Goal: Task Accomplishment & Management: Manage account settings

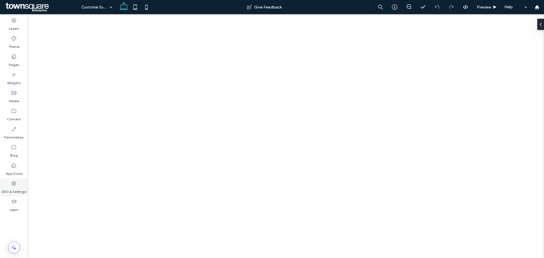
click at [12, 182] on icon at bounding box center [14, 184] width 6 height 6
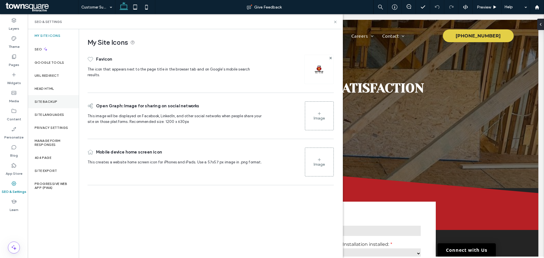
click at [62, 97] on div "Site Backup" at bounding box center [53, 101] width 51 height 13
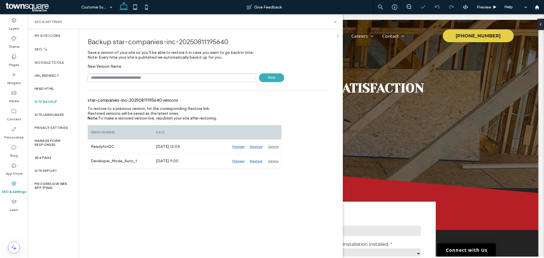
click at [150, 76] on input "text" at bounding box center [172, 77] width 169 height 9
type input "********"
click at [265, 82] on span "Save" at bounding box center [271, 77] width 25 height 9
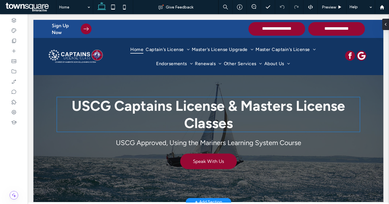
scroll to position [28, 0]
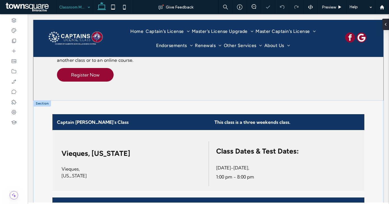
scroll to position [283, 0]
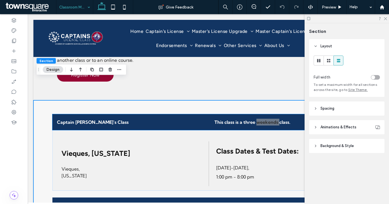
click at [268, 119] on strong "This class is a three weekends class." at bounding box center [253, 122] width 76 height 6
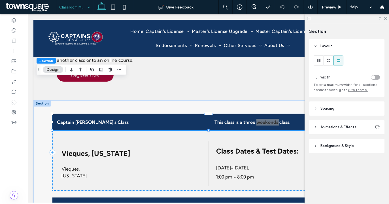
click at [268, 119] on strong "This class is a three weekends class." at bounding box center [253, 122] width 76 height 6
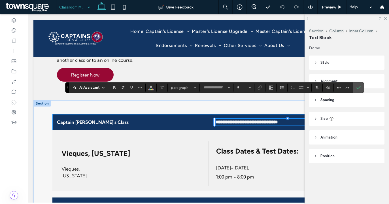
type input "**********"
type input "**"
click at [268, 120] on strong "**********" at bounding box center [246, 122] width 63 height 4
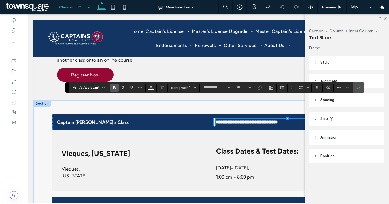
click at [267, 147] on span "Class Dates & Test Dates:" at bounding box center [257, 151] width 83 height 9
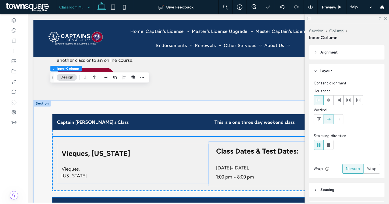
scroll to position [315, 0]
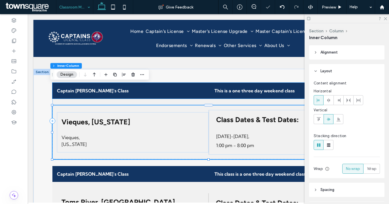
click at [297, 87] on p "This is a one three day weekend class" at bounding box center [287, 90] width 145 height 7
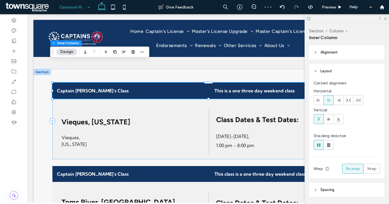
click at [297, 87] on p "This is a one three day weekend class" at bounding box center [287, 90] width 145 height 7
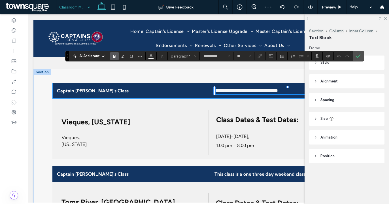
click at [297, 87] on p "**********" at bounding box center [287, 90] width 145 height 7
click at [385, 18] on icon at bounding box center [385, 18] width 4 height 4
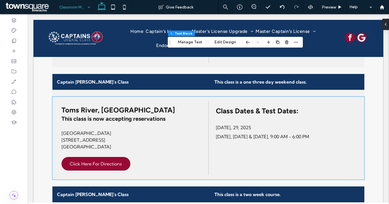
scroll to position [407, 0]
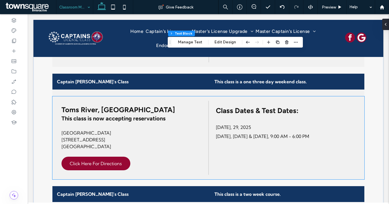
click at [133, 115] on span "This class is now accepting reservations" at bounding box center [113, 118] width 104 height 7
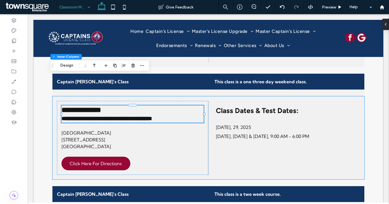
click at [133, 105] on div "**********" at bounding box center [132, 113] width 143 height 17
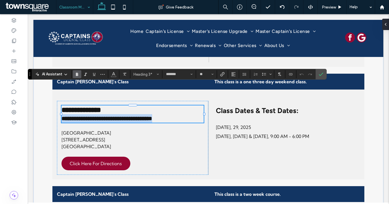
click at [133, 116] on span "**********" at bounding box center [106, 119] width 91 height 6
click at [128, 116] on span "**********" at bounding box center [106, 119] width 91 height 6
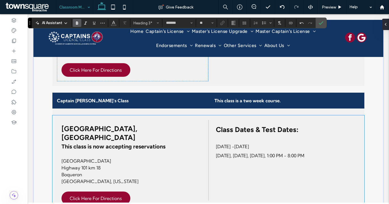
scroll to position [508, 0]
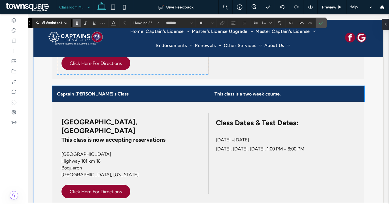
click at [275, 91] on strong "This class is a two week course." at bounding box center [248, 94] width 66 height 6
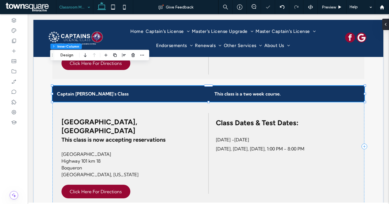
click at [275, 91] on strong "This class is a two week course." at bounding box center [248, 94] width 66 height 6
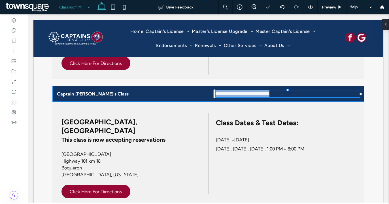
type input "**********"
type input "**"
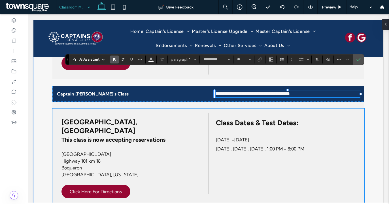
click at [319, 135] on p "May 19 -23, 2025" at bounding box center [285, 139] width 139 height 9
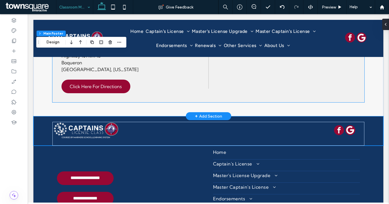
scroll to position [675, 0]
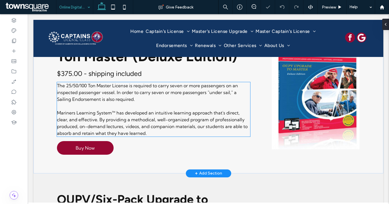
scroll to position [120, 0]
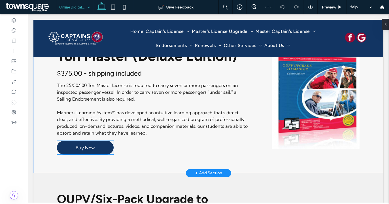
click at [103, 149] on link "Buy Now" at bounding box center [85, 148] width 57 height 14
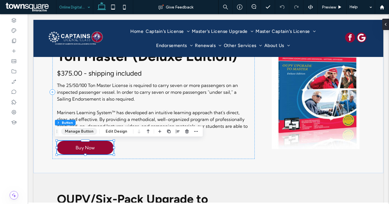
click at [92, 133] on button "Manage Button" at bounding box center [79, 131] width 36 height 7
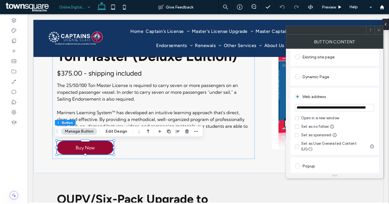
scroll to position [61, 0]
click at [298, 120] on span at bounding box center [297, 118] width 4 height 4
click at [366, 118] on label "Open in a new window" at bounding box center [334, 118] width 79 height 6
click at [299, 118] on label "Open in a new window" at bounding box center [334, 118] width 79 height 6
click at [358, 94] on div "Web address" at bounding box center [334, 96] width 79 height 9
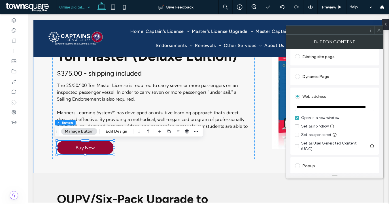
click at [358, 85] on div "Dynamic Page" at bounding box center [334, 77] width 88 height 18
click at [342, 95] on div "Web address" at bounding box center [334, 96] width 79 height 9
click at [379, 30] on use at bounding box center [378, 30] width 3 height 3
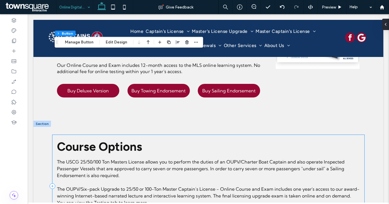
scroll to position [394, 0]
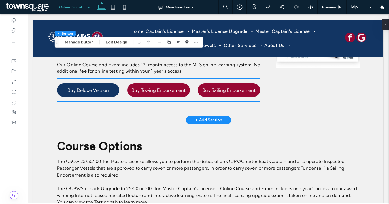
click at [105, 95] on link "Buy Deluxe Version" at bounding box center [88, 90] width 62 height 14
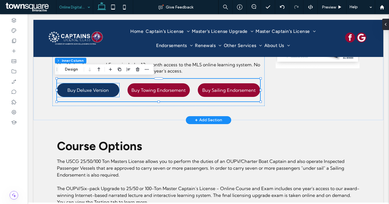
click at [82, 88] on span "Buy Deluxe Version" at bounding box center [87, 90] width 41 height 6
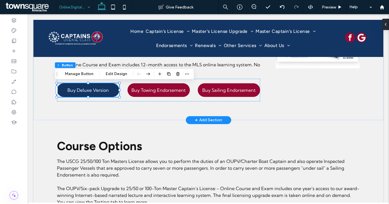
type input "**"
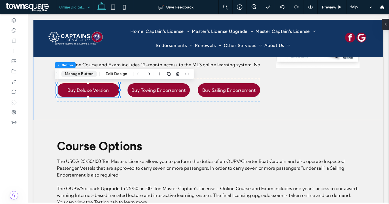
click at [75, 76] on button "Manage Button" at bounding box center [79, 74] width 36 height 7
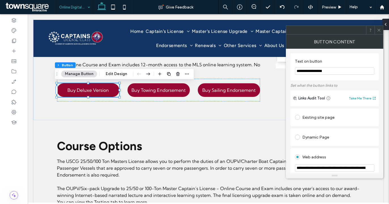
scroll to position [55, 0]
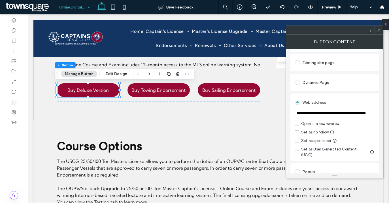
click at [297, 125] on span at bounding box center [297, 124] width 4 height 4
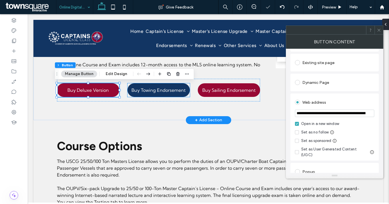
click at [167, 88] on span "Buy Towing Endorsement" at bounding box center [158, 90] width 54 height 6
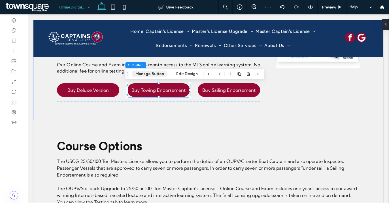
click at [143, 75] on button "Manage Button" at bounding box center [150, 74] width 36 height 7
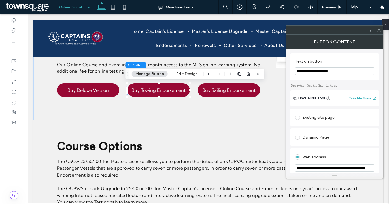
scroll to position [56, 0]
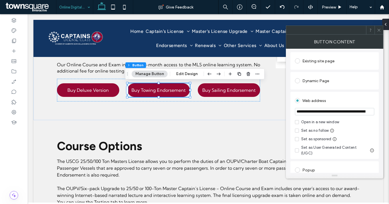
click at [296, 122] on icon at bounding box center [297, 122] width 2 height 2
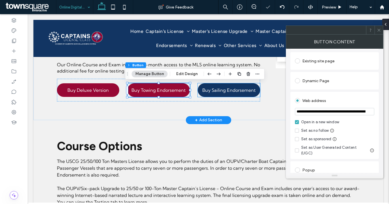
click at [235, 92] on span "Buy Sailing Endorsement" at bounding box center [228, 90] width 53 height 6
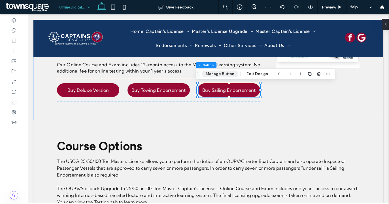
click at [212, 72] on button "Manage Button" at bounding box center [220, 74] width 36 height 7
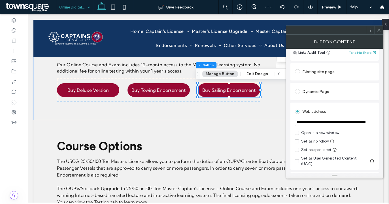
scroll to position [47, 0]
click at [298, 131] on icon at bounding box center [297, 132] width 2 height 2
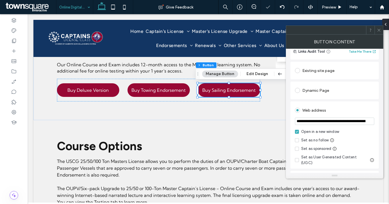
click at [381, 30] on icon at bounding box center [379, 30] width 4 height 4
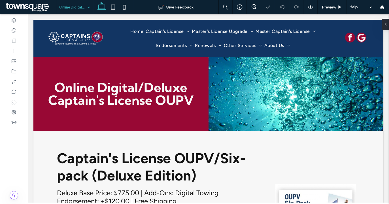
scroll to position [198, 0]
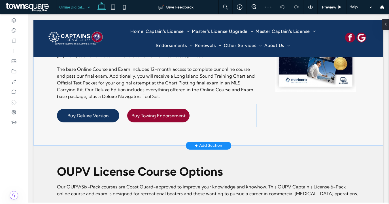
click at [82, 120] on link "Buy Deluxe Version" at bounding box center [88, 116] width 62 height 14
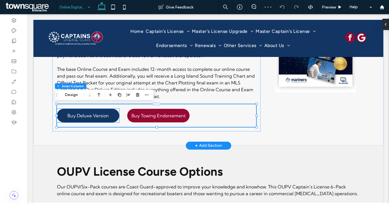
click at [87, 117] on span "Buy Deluxe Version" at bounding box center [87, 116] width 41 height 6
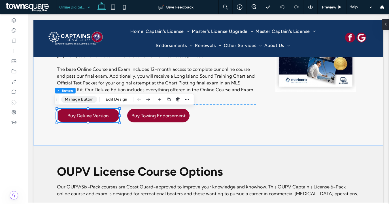
click at [80, 102] on button "Manage Button" at bounding box center [79, 99] width 36 height 7
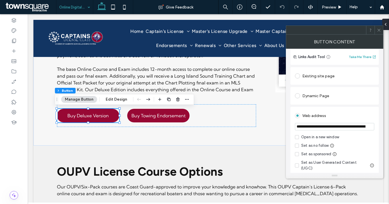
scroll to position [42, 0]
click at [297, 136] on span at bounding box center [297, 137] width 4 height 4
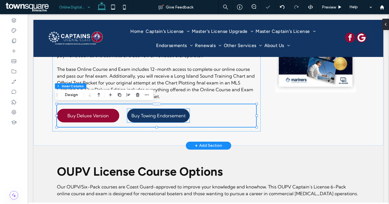
click at [177, 115] on span "Buy Towing Endorsement" at bounding box center [158, 116] width 54 height 6
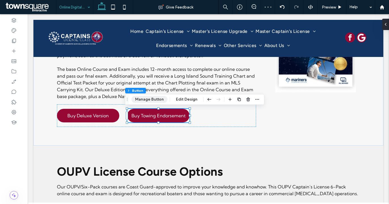
click at [157, 97] on button "Manage Button" at bounding box center [149, 99] width 36 height 7
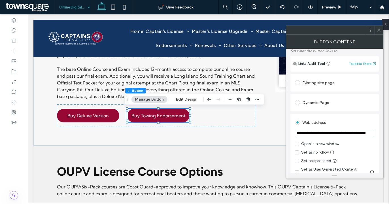
scroll to position [57, 0]
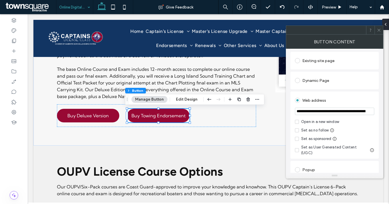
click at [296, 120] on span at bounding box center [297, 122] width 4 height 4
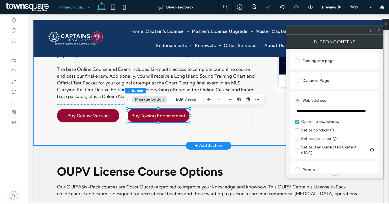
click at [228, 138] on div "Captain's License OUPV/Six-pack (Deluxe Edition) Deluxe Base Price: $775.00 | A…" at bounding box center [209, 39] width 340 height 213
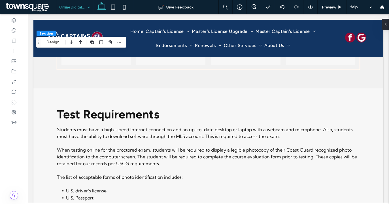
scroll to position [963, 0]
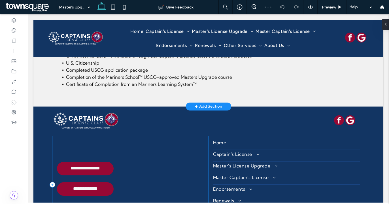
scroll to position [283, 0]
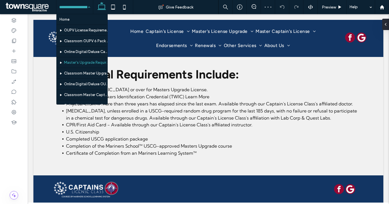
click at [79, 11] on input at bounding box center [73, 7] width 28 height 14
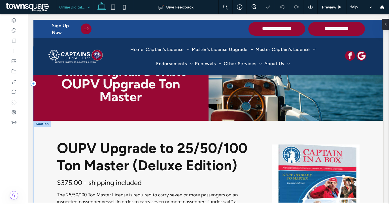
scroll to position [28, 0]
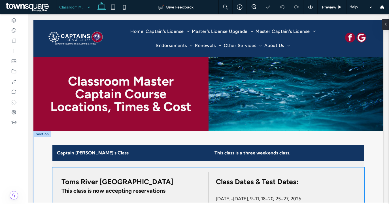
scroll to position [57, 0]
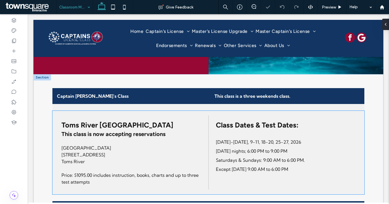
click at [132, 132] on span "This class is now accepting reservations" at bounding box center [113, 134] width 104 height 7
click at [132, 132] on div "Toms River NJ This class is now accepting reservations" at bounding box center [132, 129] width 143 height 18
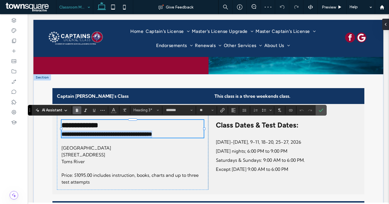
click at [130, 134] on span "**********" at bounding box center [106, 134] width 91 height 6
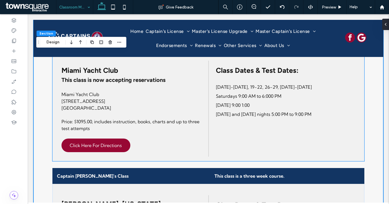
scroll to position [227, 0]
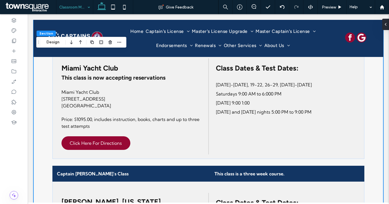
click at [94, 8] on div at bounding box center [113, 7] width 40 height 14
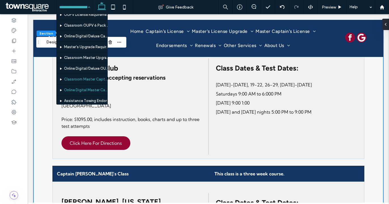
scroll to position [28, 0]
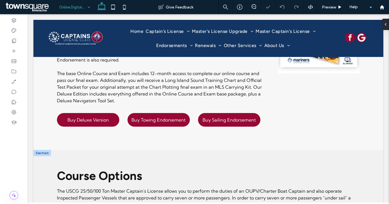
scroll to position [255, 0]
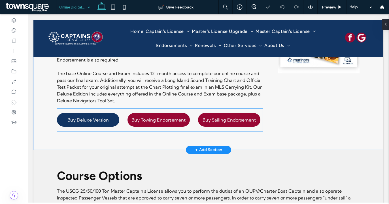
click at [99, 121] on span "Buy Deluxe Version" at bounding box center [87, 120] width 41 height 6
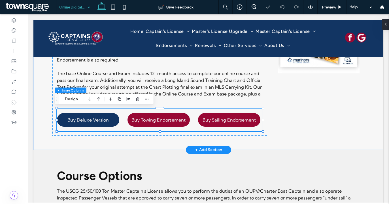
click at [99, 121] on span "Buy Deluxe Version" at bounding box center [87, 120] width 41 height 6
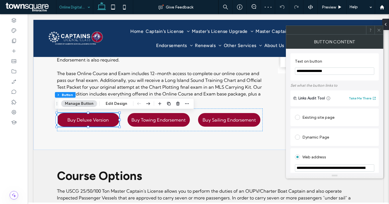
scroll to position [57, 0]
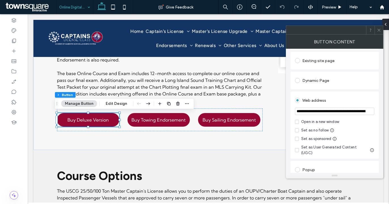
click at [294, 122] on div "**********" at bounding box center [334, 125] width 88 height 67
click at [294, 121] on div "**********" at bounding box center [334, 125] width 88 height 67
click at [297, 122] on icon at bounding box center [297, 122] width 2 height 2
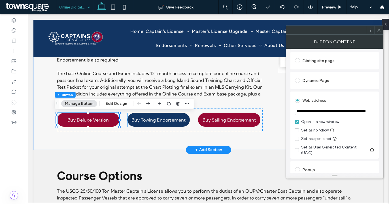
click at [155, 120] on span "Buy Towing Endorsement" at bounding box center [158, 120] width 54 height 6
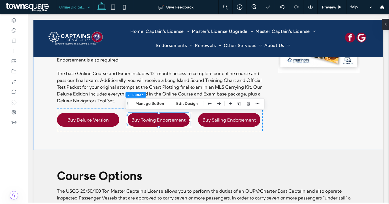
click at [142, 107] on div "Section Column Inner Column Button Manage Button Edit Design" at bounding box center [194, 103] width 139 height 11
drag, startPoint x: 148, startPoint y: 105, endPoint x: 154, endPoint y: 105, distance: 5.4
click at [148, 105] on button "Manage Button" at bounding box center [150, 103] width 36 height 7
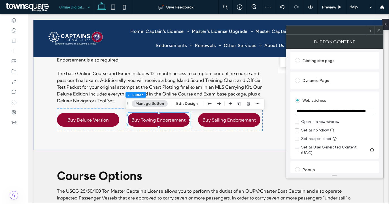
click at [297, 121] on span at bounding box center [297, 122] width 4 height 4
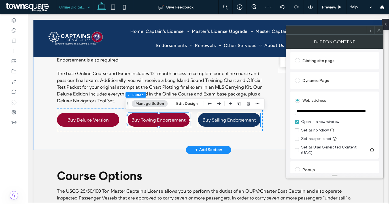
click at [242, 125] on link "Buy Sailing Endorsement" at bounding box center [229, 120] width 62 height 14
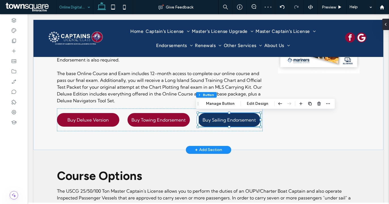
type input "**"
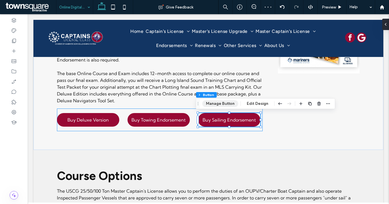
click at [219, 106] on button "Manage Button" at bounding box center [220, 103] width 36 height 7
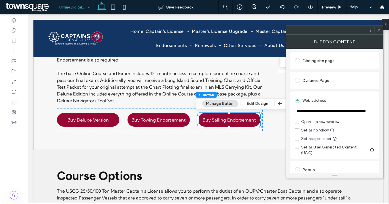
click at [297, 122] on icon at bounding box center [297, 122] width 2 height 2
click at [379, 30] on use at bounding box center [378, 30] width 3 height 3
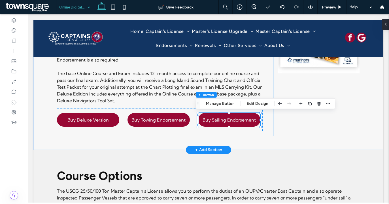
click at [311, 129] on div at bounding box center [318, 18] width 91 height 236
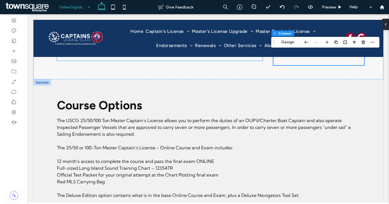
scroll to position [397, 0]
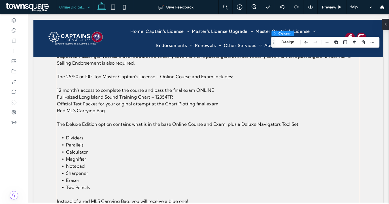
click at [125, 99] on span "Full-sized Long Island Sound Training Chart – 12354TR" at bounding box center [115, 97] width 116 height 6
click at [125, 99] on div "The USCG 25/50/100 Ton Master Captain's License allows you to perform the dutie…" at bounding box center [208, 155] width 303 height 219
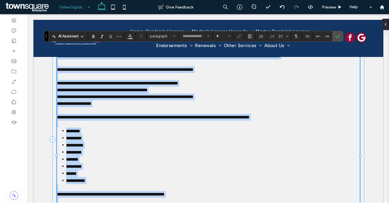
type input "**********"
type input "**"
click at [123, 92] on span "**********" at bounding box center [102, 90] width 91 height 4
click at [122, 92] on span "**********" at bounding box center [102, 90] width 91 height 4
click at [112, 107] on p "**********" at bounding box center [208, 103] width 303 height 7
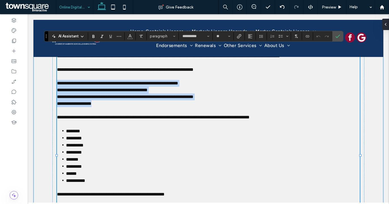
drag, startPoint x: 111, startPoint y: 113, endPoint x: 43, endPoint y: 88, distance: 72.7
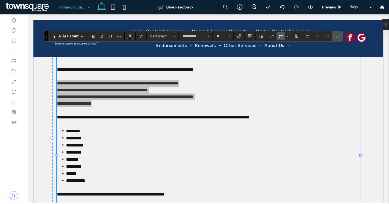
click at [279, 37] on icon "Bulleted List" at bounding box center [281, 36] width 5 height 5
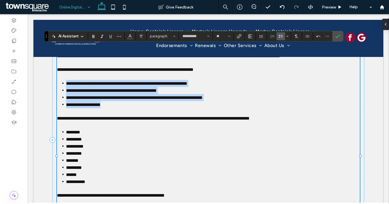
click at [250, 101] on li "**********" at bounding box center [213, 97] width 294 height 7
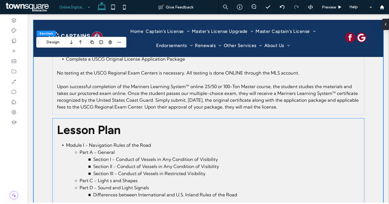
scroll to position [822, 0]
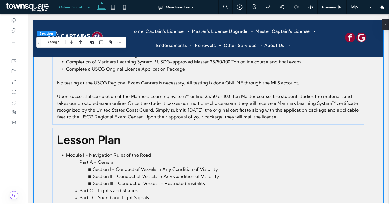
click at [135, 103] on span "Upon successful completion of the Mariners Learning System™ online 25/50 or 100…" at bounding box center [208, 107] width 302 height 26
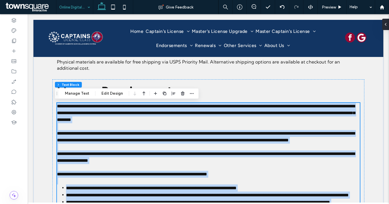
type input "**********"
type input "**"
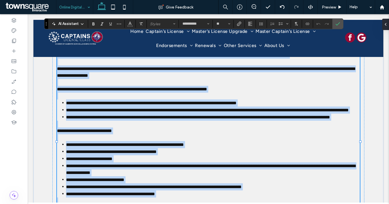
click at [118, 112] on span "**********" at bounding box center [207, 110] width 283 height 4
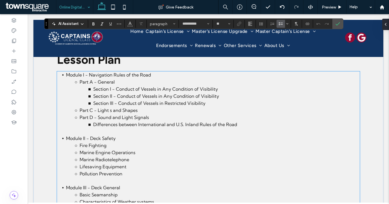
scroll to position [818, 0]
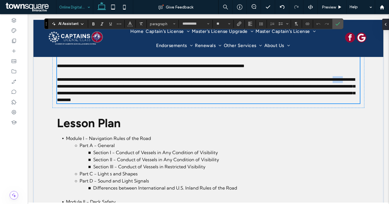
drag, startPoint x: 111, startPoint y: 107, endPoint x: 122, endPoint y: 109, distance: 11.7
click at [122, 102] on span "**********" at bounding box center [206, 89] width 298 height 25
drag, startPoint x: 92, startPoint y: 94, endPoint x: 241, endPoint y: 22, distance: 165.8
click at [241, 22] on label "Link" at bounding box center [239, 24] width 9 height 8
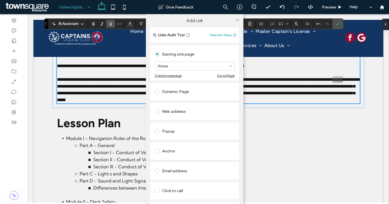
click at [155, 112] on span at bounding box center [157, 111] width 5 height 5
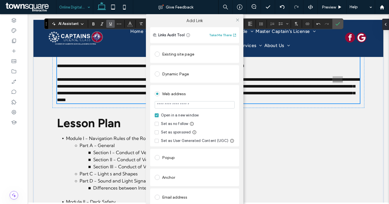
click at [175, 109] on input "url" at bounding box center [195, 104] width 80 height 7
type input "**********"
click at [212, 117] on label "Open in a new window" at bounding box center [195, 115] width 80 height 6
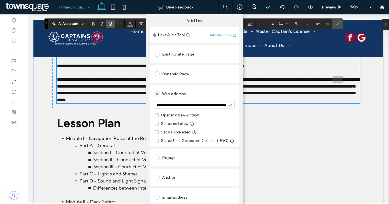
click at [182, 114] on div "Open in a new window" at bounding box center [180, 115] width 38 height 6
click at [286, 146] on div "**********" at bounding box center [194, 116] width 389 height 204
click at [236, 17] on span at bounding box center [237, 20] width 4 height 9
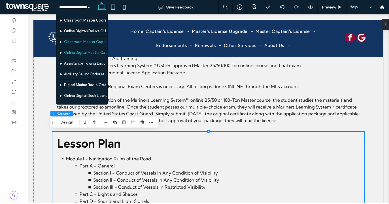
scroll to position [57, 0]
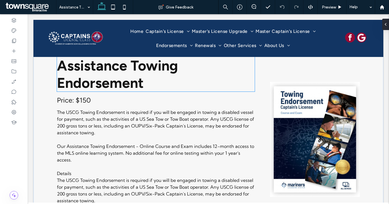
scroll to position [198, 0]
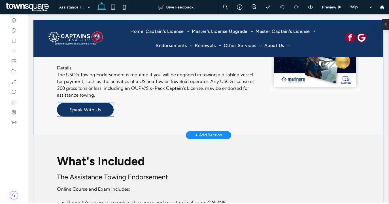
click at [92, 104] on span "Speak With Us" at bounding box center [85, 109] width 31 height 11
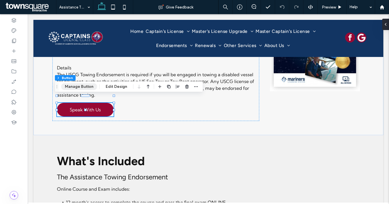
click at [80, 85] on button "Manage Button" at bounding box center [79, 86] width 36 height 7
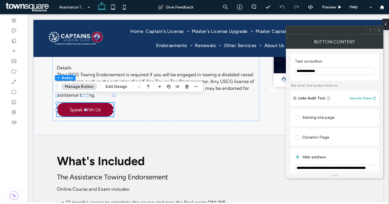
click at [324, 73] on input "**********" at bounding box center [334, 70] width 79 height 7
type input "*******"
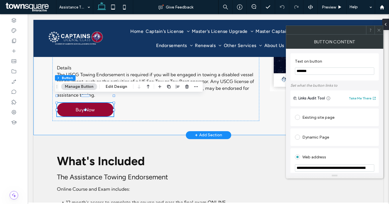
click at [275, 125] on div "Assistance Towing Endorsement Price: $150 The USCG Towing Endorsement is requir…" at bounding box center [209, 34] width 340 height 203
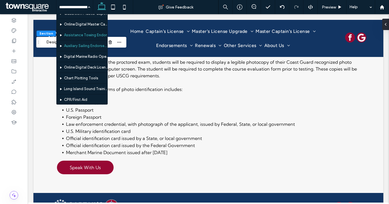
scroll to position [85, 0]
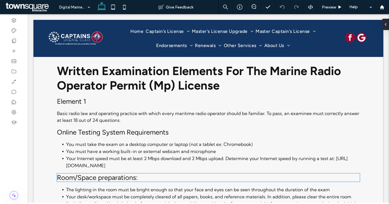
scroll to position [822, 0]
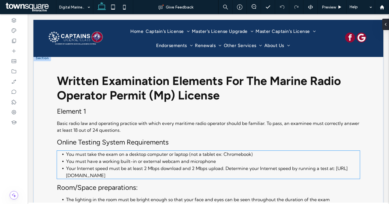
click at [116, 165] on span "Your Internet speed must be at least 2 Mbps download and 2 Mbps upload. Determi…" at bounding box center [207, 171] width 282 height 13
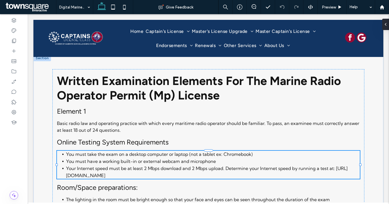
click at [116, 156] on div "You must take the exam on a desktop computer or laptop (not a tablet ex: Chrome…" at bounding box center [208, 165] width 303 height 28
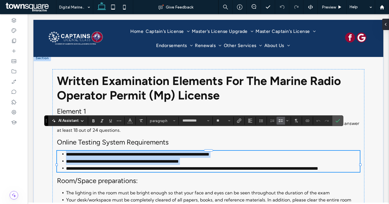
click at [120, 165] on li "**********" at bounding box center [213, 168] width 294 height 7
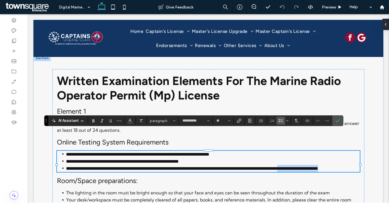
drag, startPoint x: 110, startPoint y: 156, endPoint x: 62, endPoint y: 153, distance: 47.7
click at [62, 153] on ul "**********" at bounding box center [208, 161] width 303 height 21
click at [237, 121] on use "Link" at bounding box center [239, 121] width 4 height 4
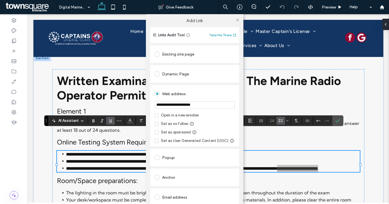
click at [171, 118] on div "Open in a new window Set as no follow Set as sponsored Set as User Generated Co…" at bounding box center [195, 127] width 80 height 31
click at [171, 116] on div "Open in a new window" at bounding box center [180, 115] width 38 height 6
click at [237, 20] on icon at bounding box center [237, 20] width 4 height 4
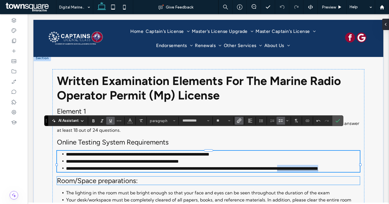
click at [334, 177] on h4 "Room/Space preparations:" at bounding box center [208, 181] width 303 height 8
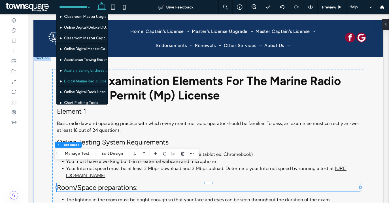
scroll to position [85, 0]
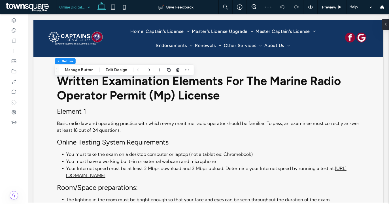
type input "**"
click at [95, 70] on button "Manage Button" at bounding box center [79, 70] width 36 height 7
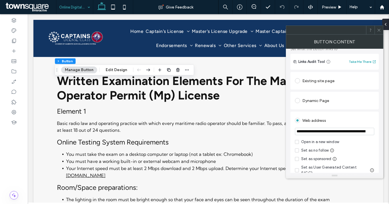
scroll to position [57, 0]
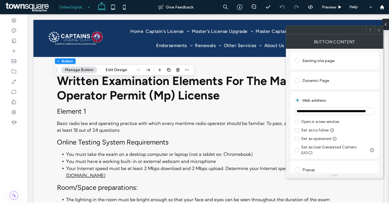
click at [298, 123] on span at bounding box center [297, 122] width 4 height 4
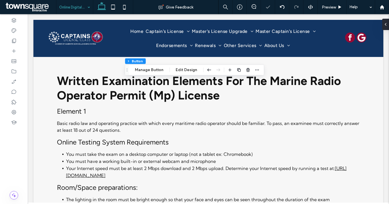
click at [147, 75] on div "Section Column Inner Column Button Manage Button Edit Design" at bounding box center [194, 70] width 139 height 11
click at [147, 72] on button "Manage Button" at bounding box center [149, 70] width 36 height 7
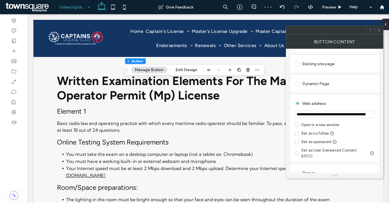
scroll to position [85, 0]
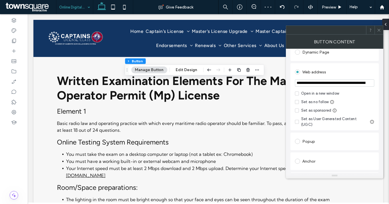
click at [298, 93] on icon at bounding box center [297, 94] width 2 height 2
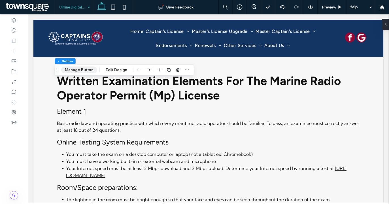
click at [87, 69] on button "Manage Button" at bounding box center [79, 70] width 36 height 7
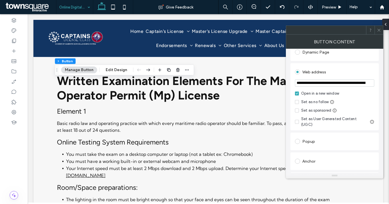
click at [336, 86] on input "**********" at bounding box center [334, 82] width 79 height 7
paste input "url"
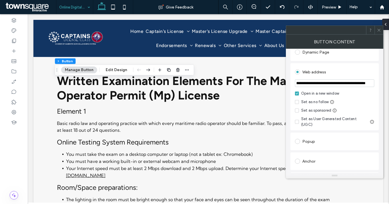
type input "**********"
click at [336, 96] on div "Open in a new window" at bounding box center [320, 94] width 38 height 6
click at [337, 94] on div "Open in a new window" at bounding box center [320, 94] width 38 height 6
click at [379, 29] on icon at bounding box center [379, 30] width 4 height 4
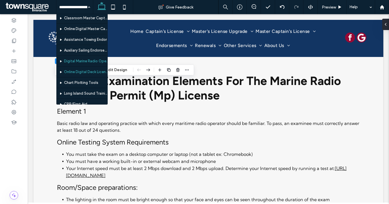
scroll to position [85, 0]
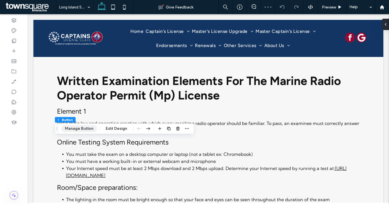
click at [76, 126] on button "Manage Button" at bounding box center [79, 128] width 36 height 7
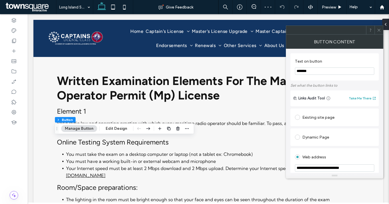
scroll to position [57, 0]
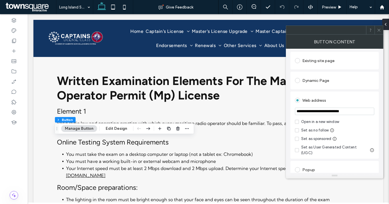
click at [298, 122] on icon at bounding box center [297, 122] width 2 height 2
click at [379, 33] on span at bounding box center [379, 30] width 4 height 9
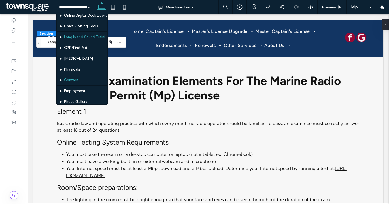
scroll to position [142, 0]
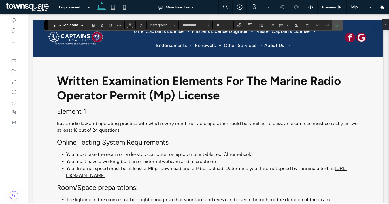
type input "**********"
type input "**"
click at [241, 26] on icon "Link" at bounding box center [239, 25] width 5 height 5
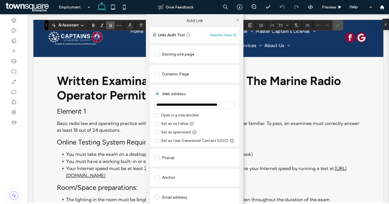
click at [155, 114] on span at bounding box center [157, 115] width 4 height 4
click at [209, 89] on div "Web address" at bounding box center [195, 93] width 80 height 10
click at [235, 21] on icon at bounding box center [237, 20] width 4 height 4
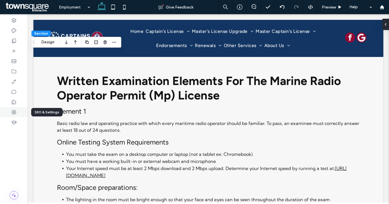
click at [20, 113] on div at bounding box center [14, 112] width 28 height 10
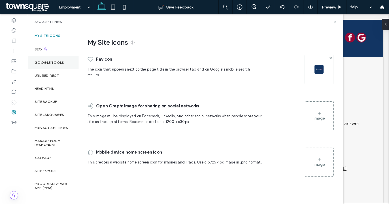
click at [49, 63] on label "Google Tools" at bounding box center [50, 63] width 30 height 4
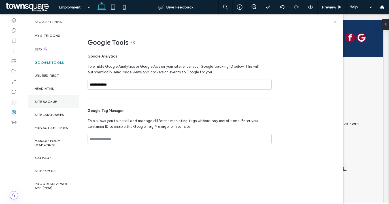
click at [56, 95] on div "Site Backup" at bounding box center [53, 101] width 51 height 13
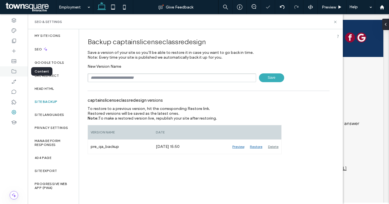
click at [15, 72] on icon at bounding box center [14, 72] width 6 height 6
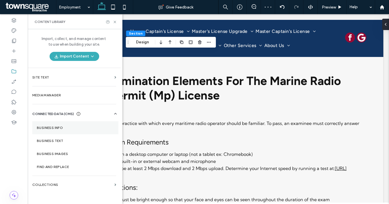
click at [67, 124] on section "Business Info" at bounding box center [75, 127] width 86 height 13
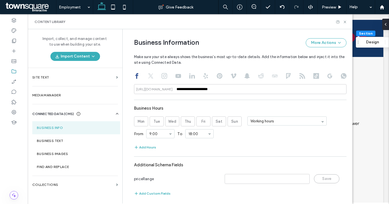
scroll to position [311, 0]
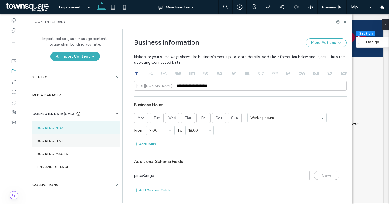
click at [75, 138] on section "Business Text" at bounding box center [76, 140] width 88 height 13
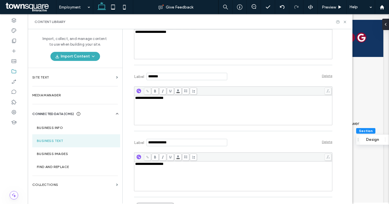
scroll to position [223, 0]
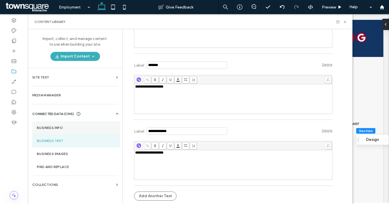
click at [60, 124] on section "Business Info" at bounding box center [76, 127] width 88 height 13
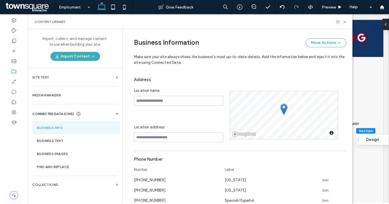
scroll to position [142, 0]
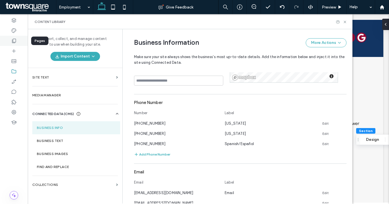
click at [22, 39] on div at bounding box center [14, 41] width 28 height 10
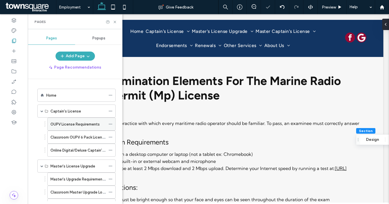
click at [111, 125] on icon at bounding box center [111, 124] width 4 height 4
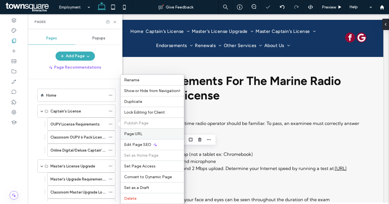
click at [145, 131] on div "Page URL" at bounding box center [152, 133] width 63 height 11
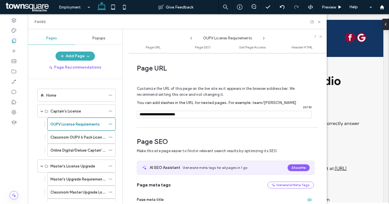
click at [264, 37] on icon at bounding box center [264, 38] width 5 height 5
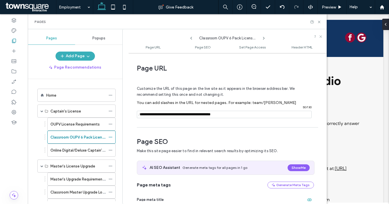
click at [264, 38] on use at bounding box center [263, 38] width 1 height 2
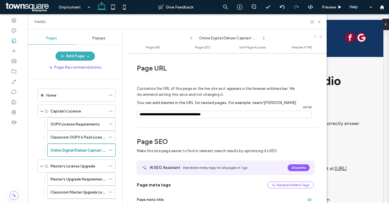
click at [264, 38] on use at bounding box center [263, 38] width 1 height 2
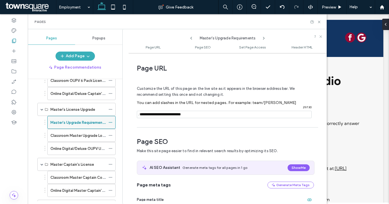
scroll to position [85, 0]
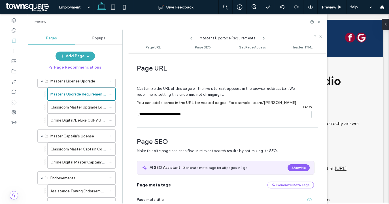
click at [265, 36] on icon at bounding box center [264, 38] width 5 height 5
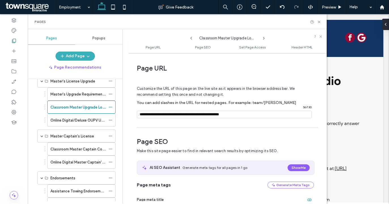
drag, startPoint x: 207, startPoint y: 115, endPoint x: 211, endPoint y: 117, distance: 4.6
click at [207, 115] on input "notEmpty" at bounding box center [224, 114] width 175 height 7
type input "**********"
click at [192, 37] on icon at bounding box center [191, 38] width 5 height 5
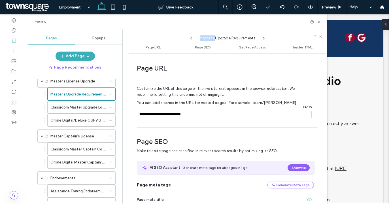
click at [192, 37] on icon at bounding box center [191, 38] width 5 height 5
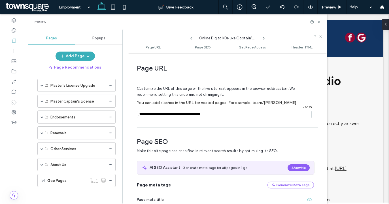
scroll to position [42, 0]
click at [191, 37] on icon at bounding box center [191, 38] width 5 height 5
click at [262, 40] on icon at bounding box center [264, 38] width 5 height 5
click at [263, 39] on icon at bounding box center [264, 38] width 5 height 5
click at [41, 101] on span at bounding box center [42, 101] width 3 height 3
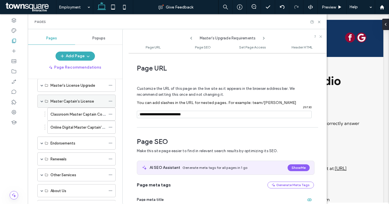
scroll to position [46, 0]
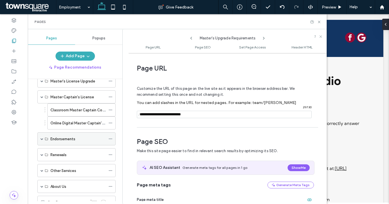
click at [41, 138] on span at bounding box center [42, 138] width 3 height 3
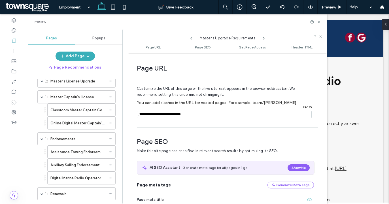
click at [264, 38] on use at bounding box center [263, 38] width 1 height 2
click at [265, 38] on icon at bounding box center [264, 38] width 5 height 5
drag, startPoint x: 164, startPoint y: 113, endPoint x: 172, endPoint y: 117, distance: 9.0
click at [164, 113] on input "notEmpty" at bounding box center [224, 114] width 175 height 7
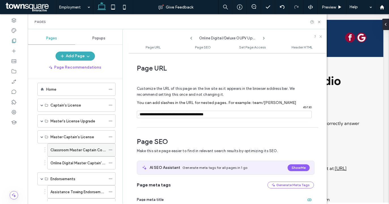
scroll to position [0, 0]
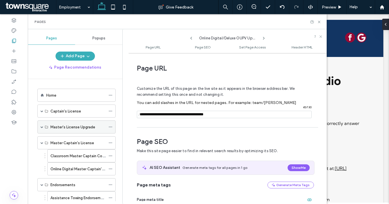
type input "**********"
click at [42, 128] on span at bounding box center [42, 127] width 3 height 3
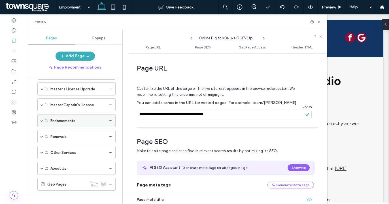
scroll to position [42, 0]
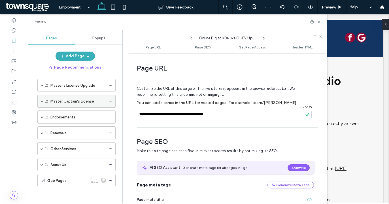
click at [39, 100] on div "Master Captain's License" at bounding box center [76, 101] width 78 height 13
click at [42, 100] on span at bounding box center [42, 101] width 3 height 3
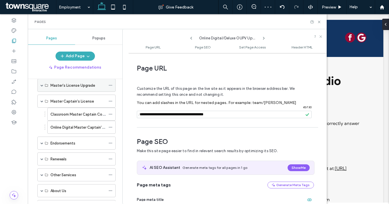
click at [41, 85] on span at bounding box center [42, 85] width 3 height 3
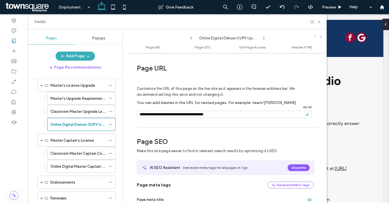
click at [264, 39] on use at bounding box center [263, 38] width 1 height 2
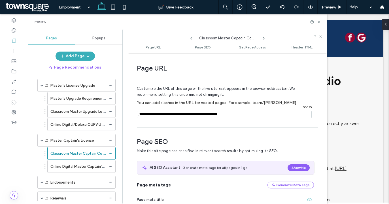
drag, startPoint x: 219, startPoint y: 114, endPoint x: 222, endPoint y: 118, distance: 5.2
click at [219, 114] on input "notEmpty" at bounding box center [224, 114] width 175 height 7
type input "**********"
click at [264, 37] on icon at bounding box center [264, 38] width 5 height 5
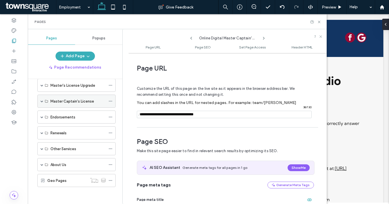
click at [43, 103] on span at bounding box center [42, 101] width 3 height 12
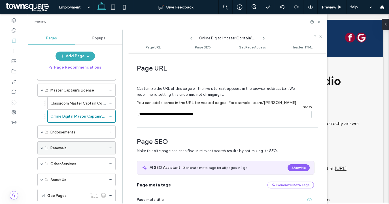
scroll to position [68, 0]
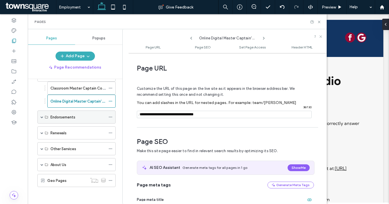
click at [42, 118] on span at bounding box center [42, 117] width 3 height 3
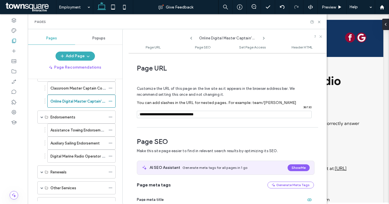
click at [265, 39] on icon at bounding box center [264, 38] width 5 height 5
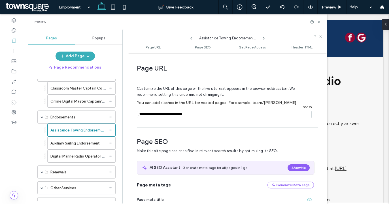
click at [264, 39] on icon at bounding box center [264, 38] width 5 height 5
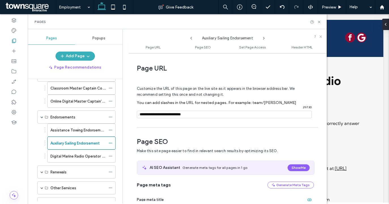
click at [263, 40] on icon at bounding box center [264, 38] width 5 height 5
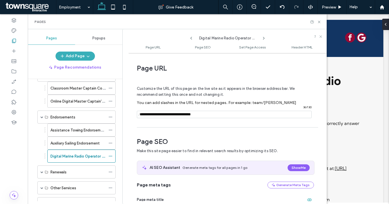
click at [263, 40] on icon at bounding box center [264, 38] width 5 height 5
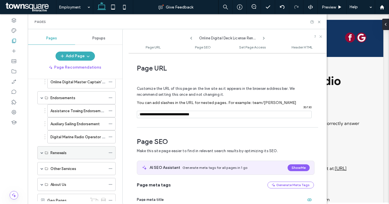
scroll to position [96, 0]
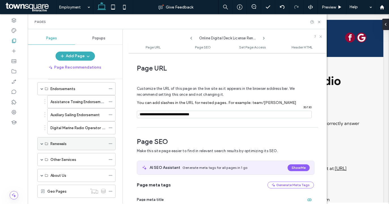
click at [41, 143] on span at bounding box center [42, 143] width 3 height 3
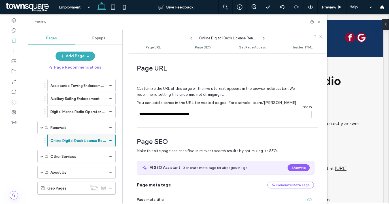
scroll to position [120, 0]
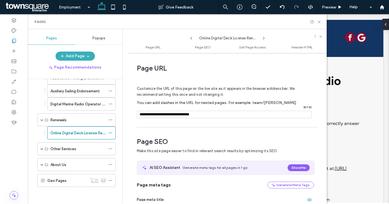
click at [264, 38] on use at bounding box center [263, 38] width 1 height 2
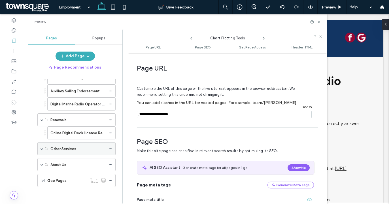
click at [42, 149] on span at bounding box center [42, 148] width 3 height 3
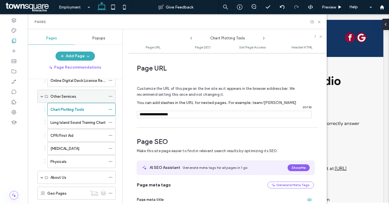
scroll to position [177, 0]
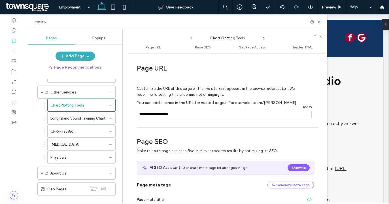
click at [264, 39] on icon at bounding box center [264, 38] width 5 height 5
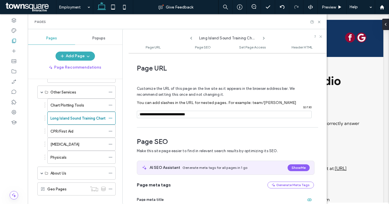
click at [266, 39] on icon at bounding box center [264, 38] width 5 height 5
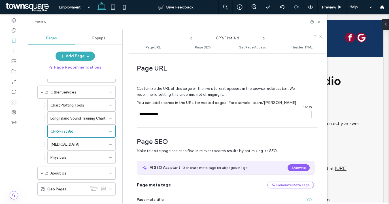
click at [266, 39] on icon at bounding box center [264, 38] width 5 height 5
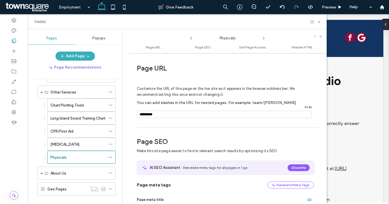
click at [266, 39] on icon at bounding box center [264, 38] width 5 height 5
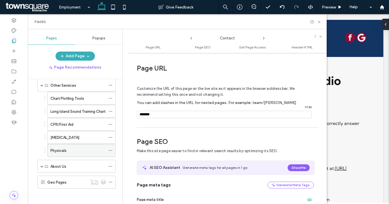
scroll to position [185, 0]
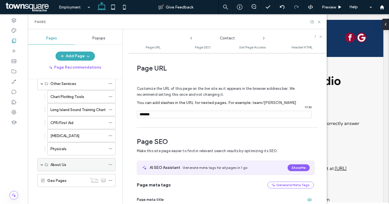
click at [41, 165] on span at bounding box center [42, 164] width 3 height 3
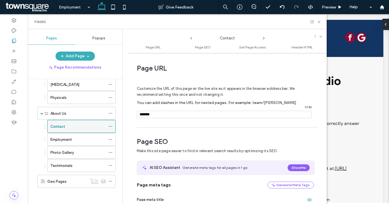
scroll to position [237, 0]
click at [264, 37] on icon at bounding box center [264, 38] width 5 height 5
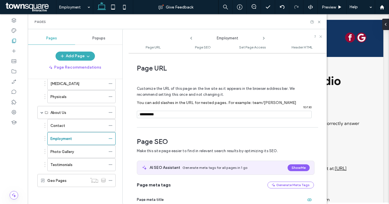
click at [265, 37] on icon at bounding box center [264, 38] width 5 height 5
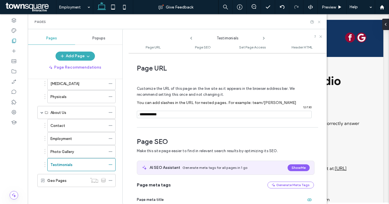
click at [318, 21] on icon at bounding box center [319, 22] width 4 height 4
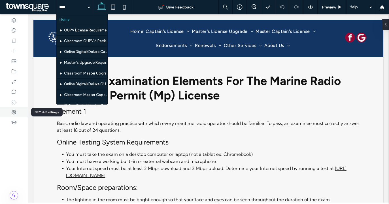
click at [16, 110] on icon at bounding box center [14, 112] width 6 height 6
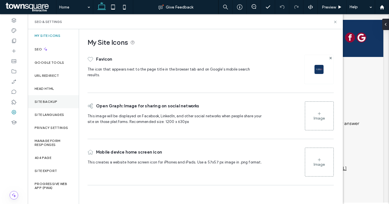
click at [64, 102] on div "Site Backup" at bounding box center [53, 101] width 51 height 13
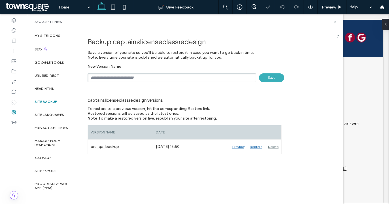
click at [135, 82] on input "text" at bounding box center [172, 77] width 169 height 9
type input "********"
click at [281, 75] on span "Save" at bounding box center [271, 77] width 25 height 9
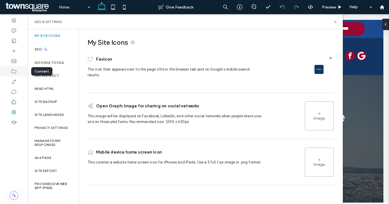
click at [10, 72] on div at bounding box center [14, 71] width 28 height 10
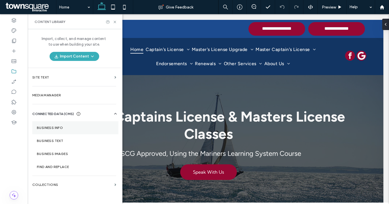
click at [72, 124] on section "Business Info" at bounding box center [75, 127] width 86 height 13
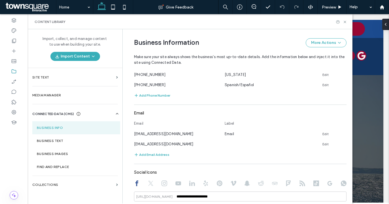
scroll to position [220, 0]
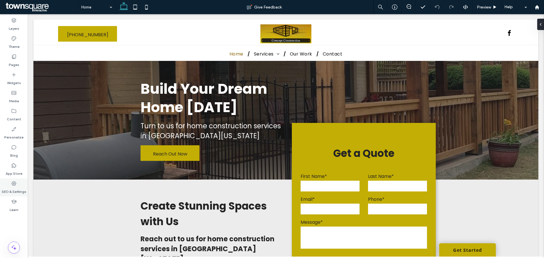
click at [16, 190] on label "SEO & Settings" at bounding box center [14, 190] width 25 height 8
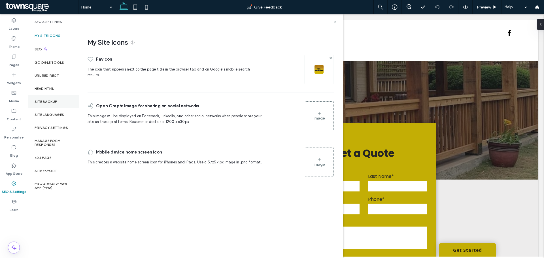
click at [56, 102] on label "Site Backup" at bounding box center [46, 102] width 23 height 4
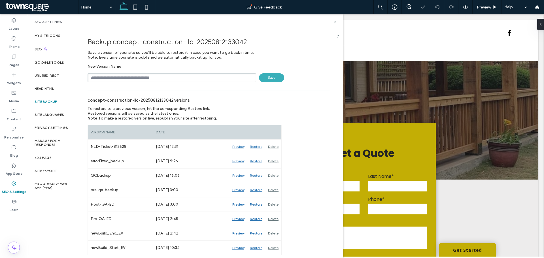
click at [146, 77] on input "text" at bounding box center [172, 77] width 169 height 9
type input "**********"
click at [270, 77] on span "Save" at bounding box center [271, 77] width 25 height 9
